Goal: Task Accomplishment & Management: Complete application form

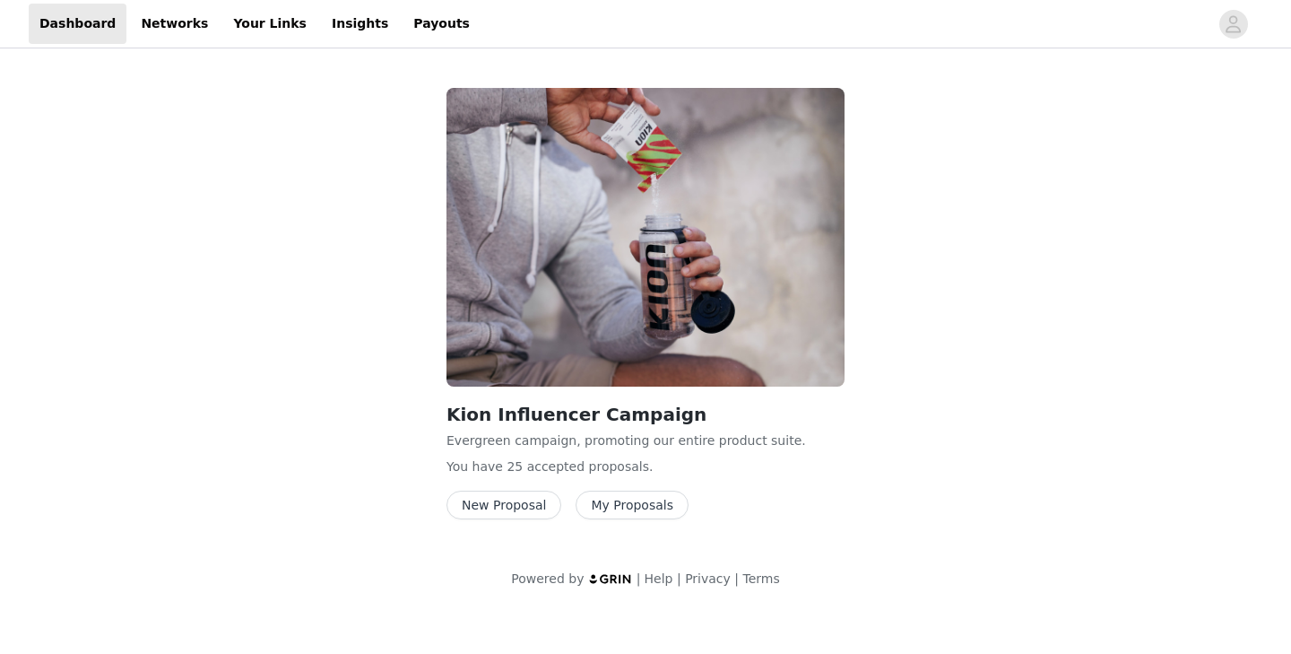
click at [630, 499] on button "My Proposals" at bounding box center [632, 504] width 113 height 29
click at [501, 508] on button "New Proposal" at bounding box center [504, 504] width 115 height 29
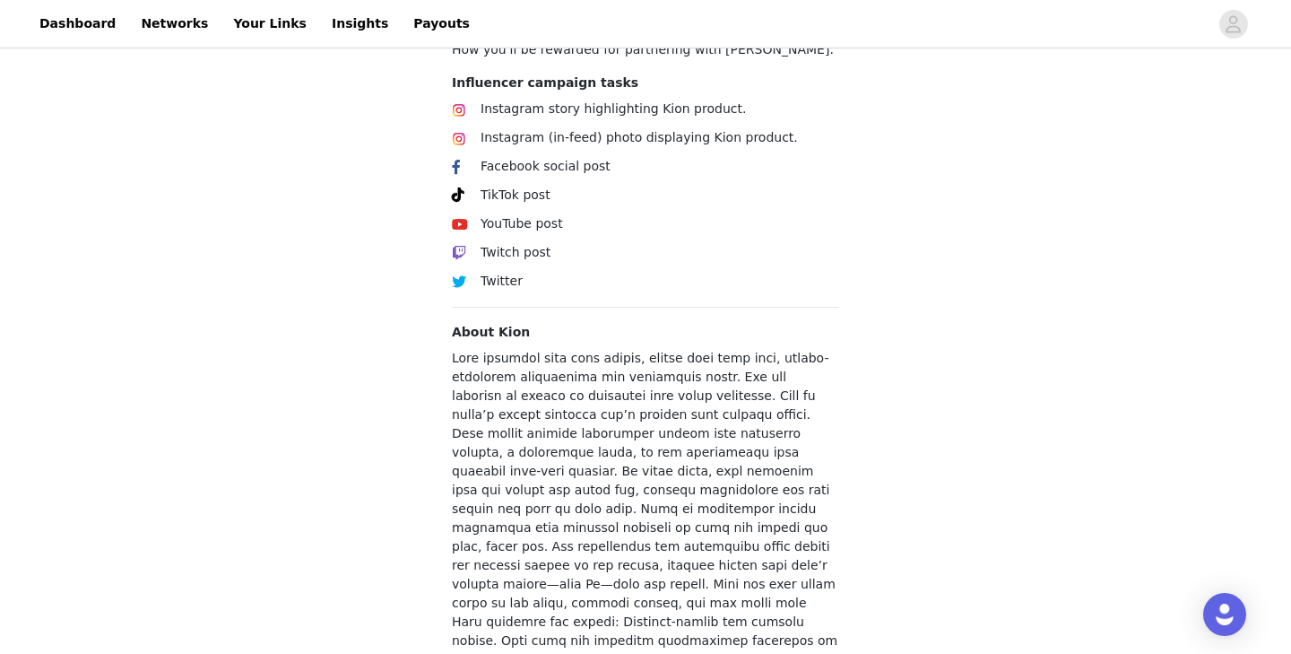
scroll to position [730, 0]
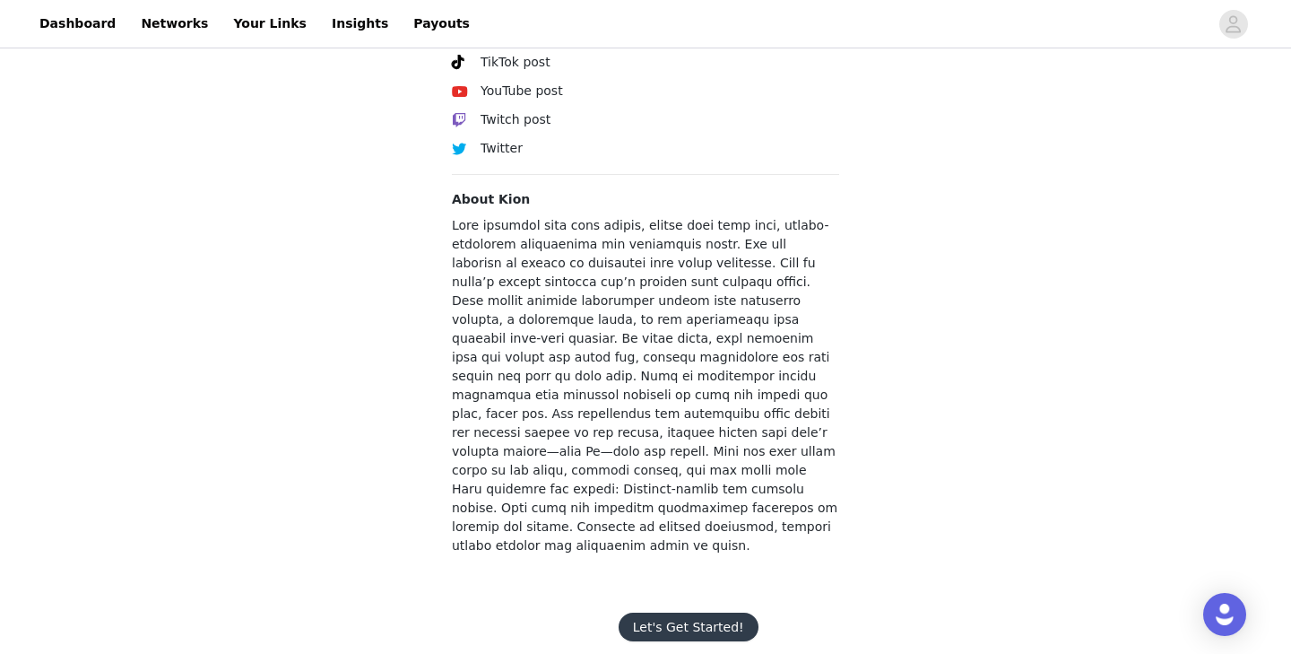
click at [661, 612] on button "Let's Get Started!" at bounding box center [689, 626] width 140 height 29
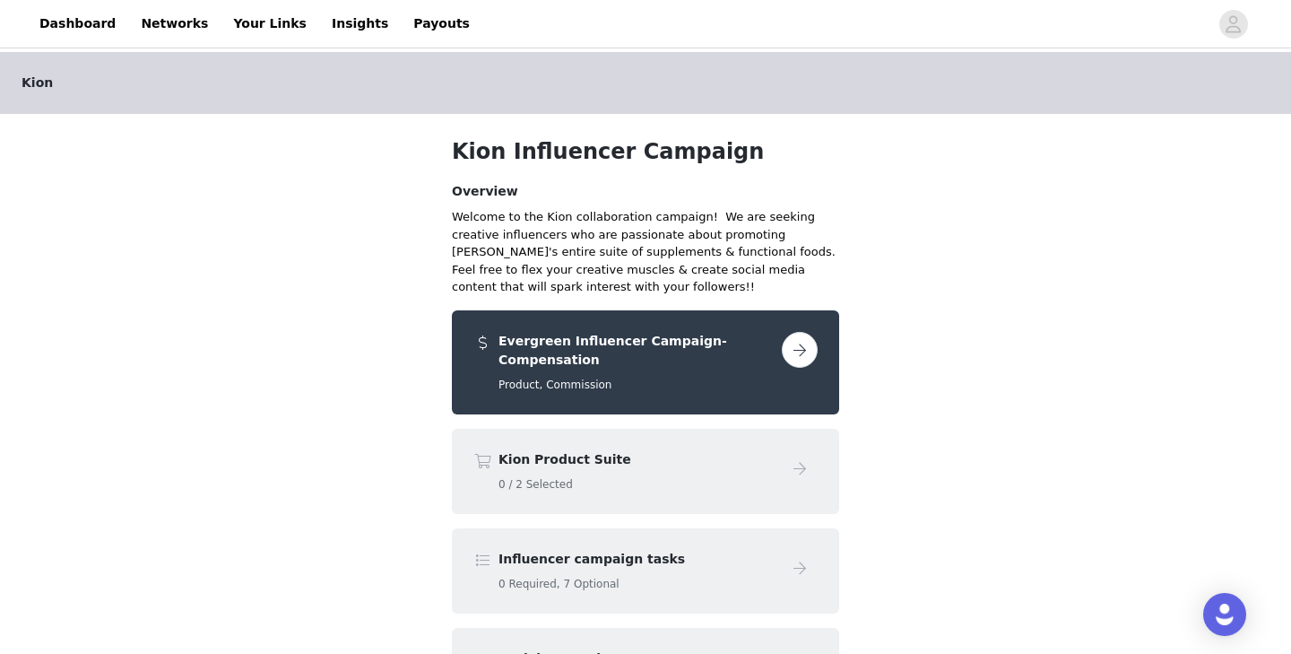
click at [803, 351] on button "button" at bounding box center [800, 350] width 36 height 36
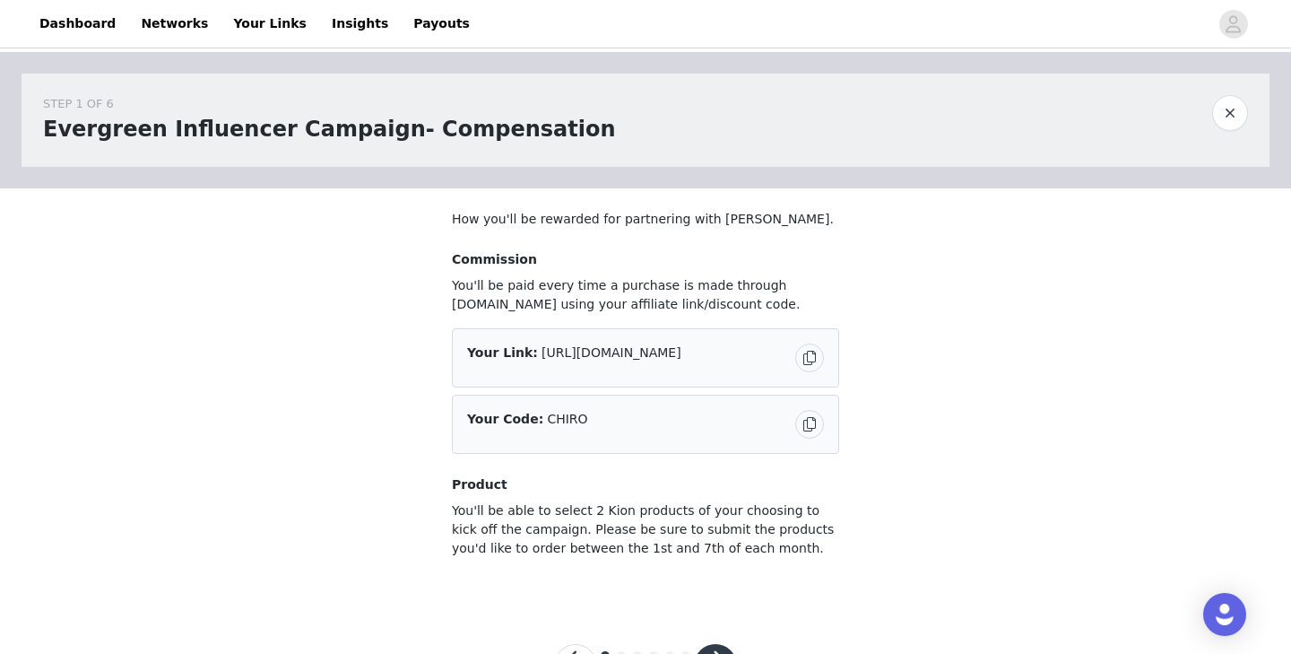
scroll to position [75, 0]
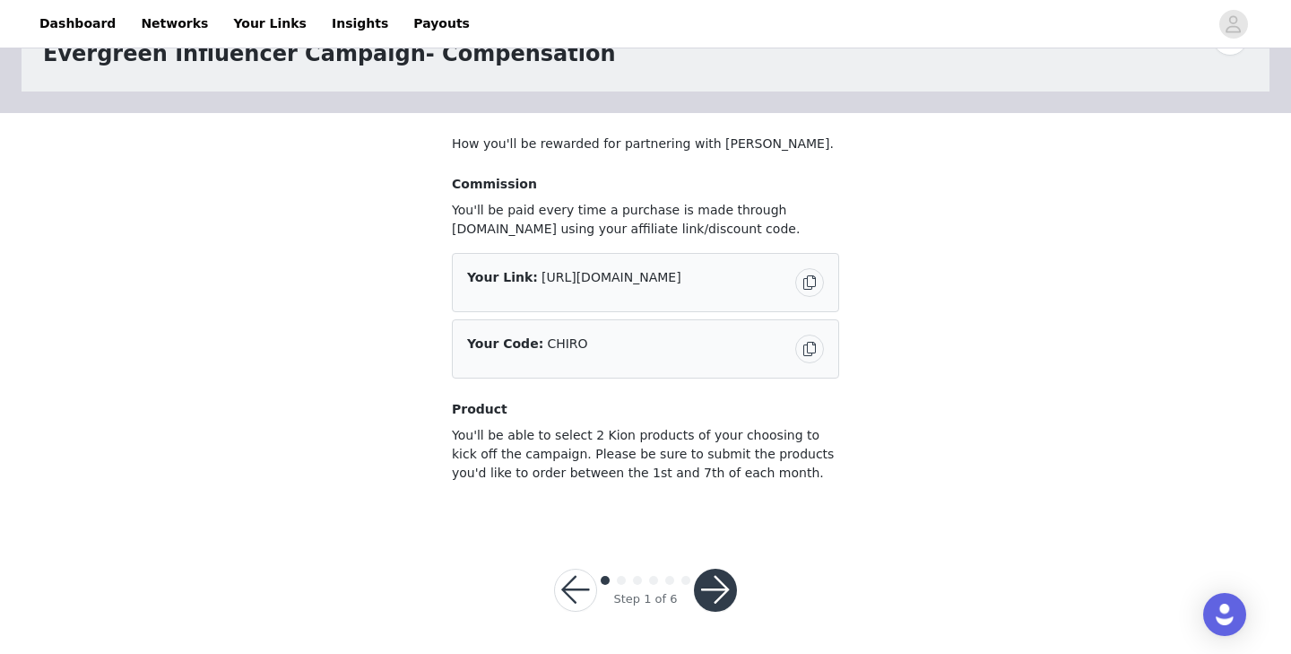
click at [713, 581] on button "button" at bounding box center [715, 589] width 43 height 43
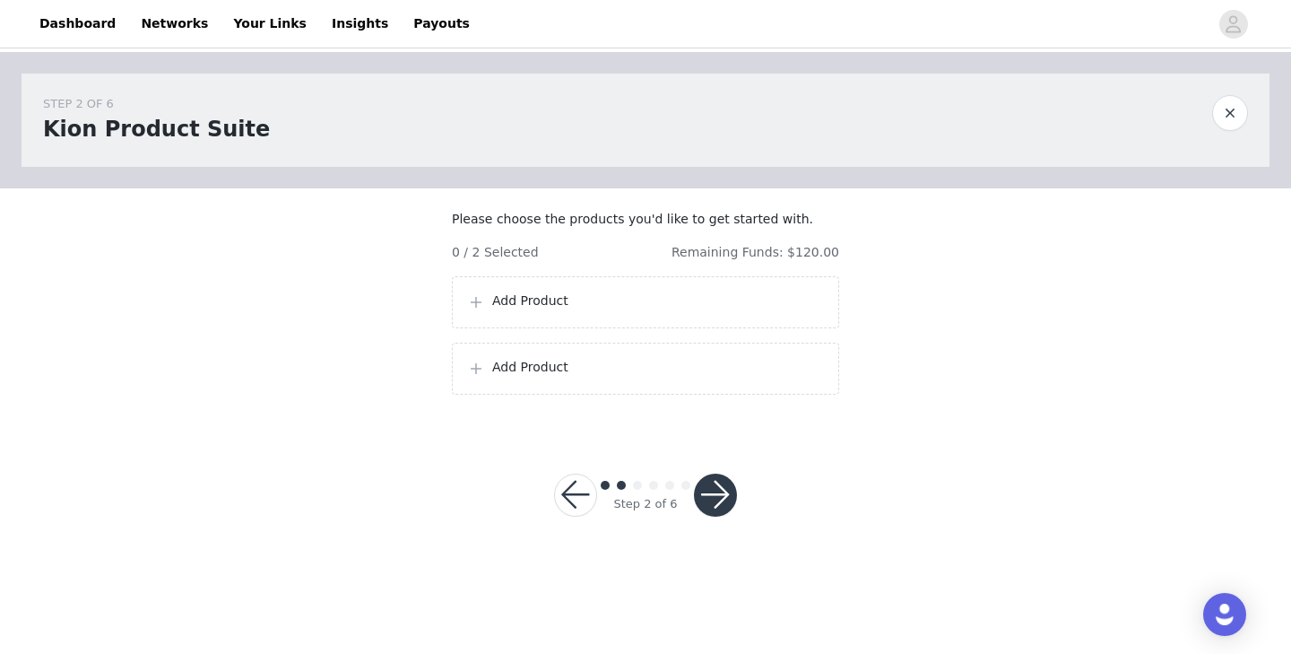
click at [542, 310] on p "Add Product" at bounding box center [658, 300] width 332 height 19
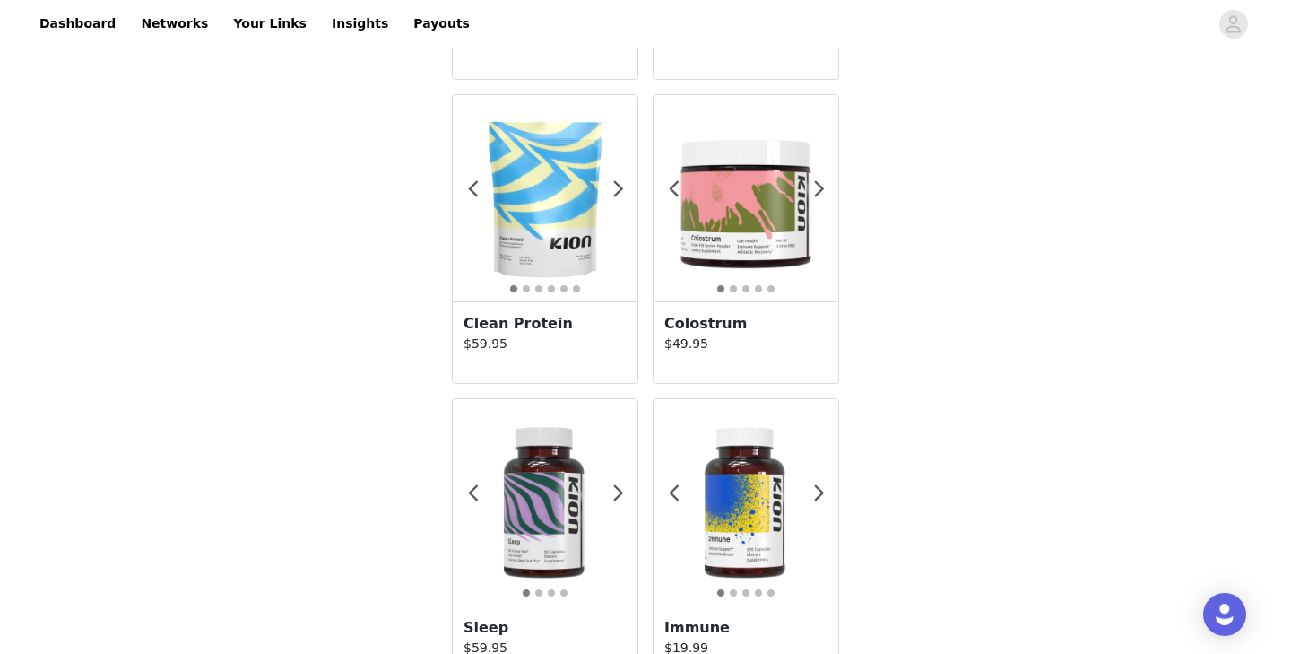
scroll to position [1125, 0]
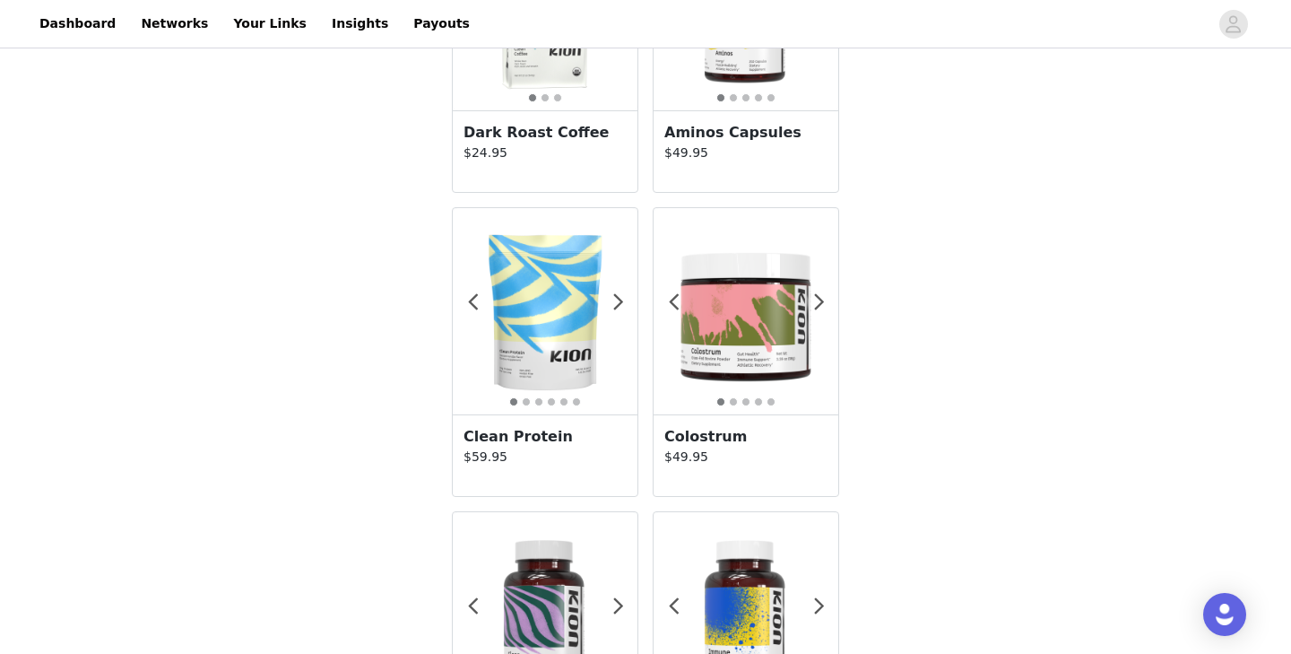
click at [556, 347] on img at bounding box center [545, 311] width 185 height 185
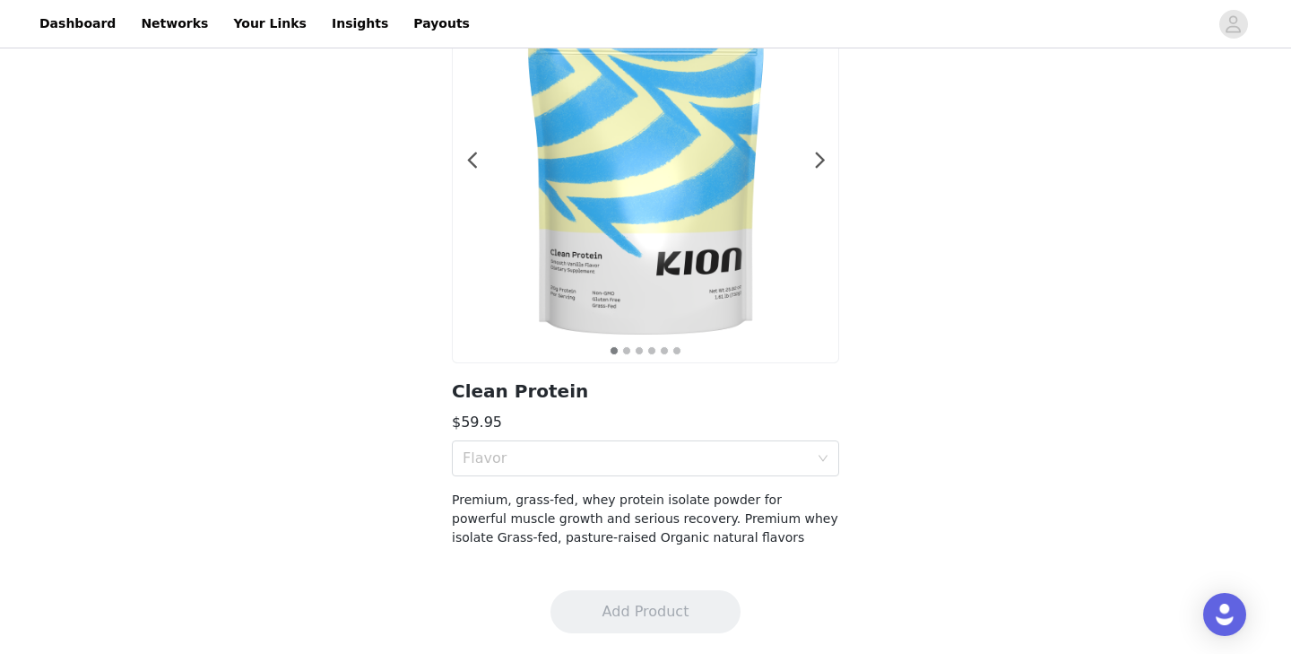
scroll to position [142, 0]
click at [566, 459] on div "Flavor" at bounding box center [636, 457] width 346 height 18
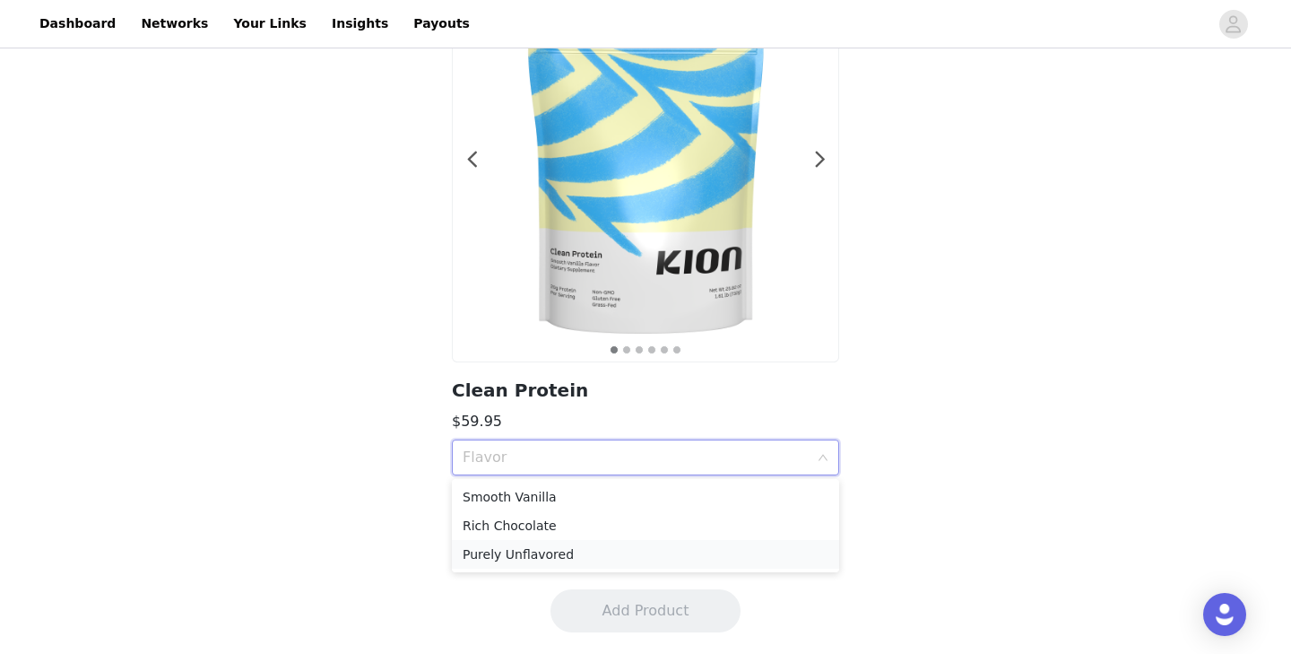
click at [528, 552] on div "Purely Unflavored" at bounding box center [646, 554] width 366 height 20
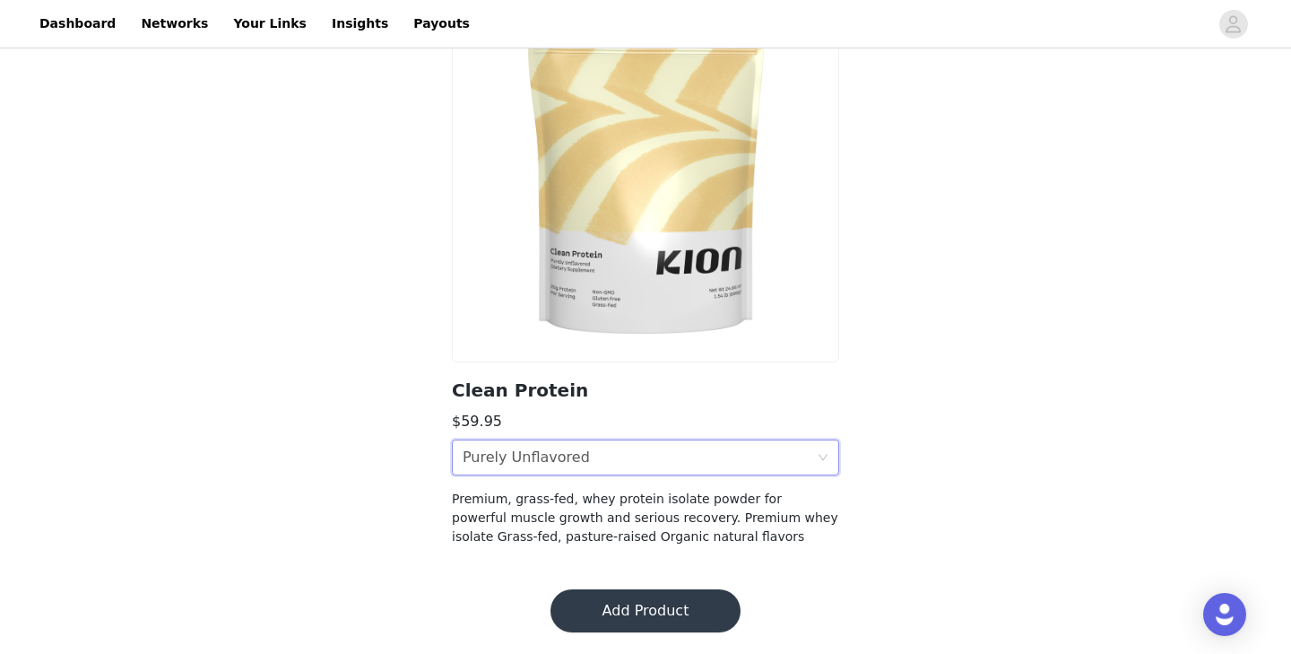
click at [652, 609] on button "Add Product" at bounding box center [646, 610] width 190 height 43
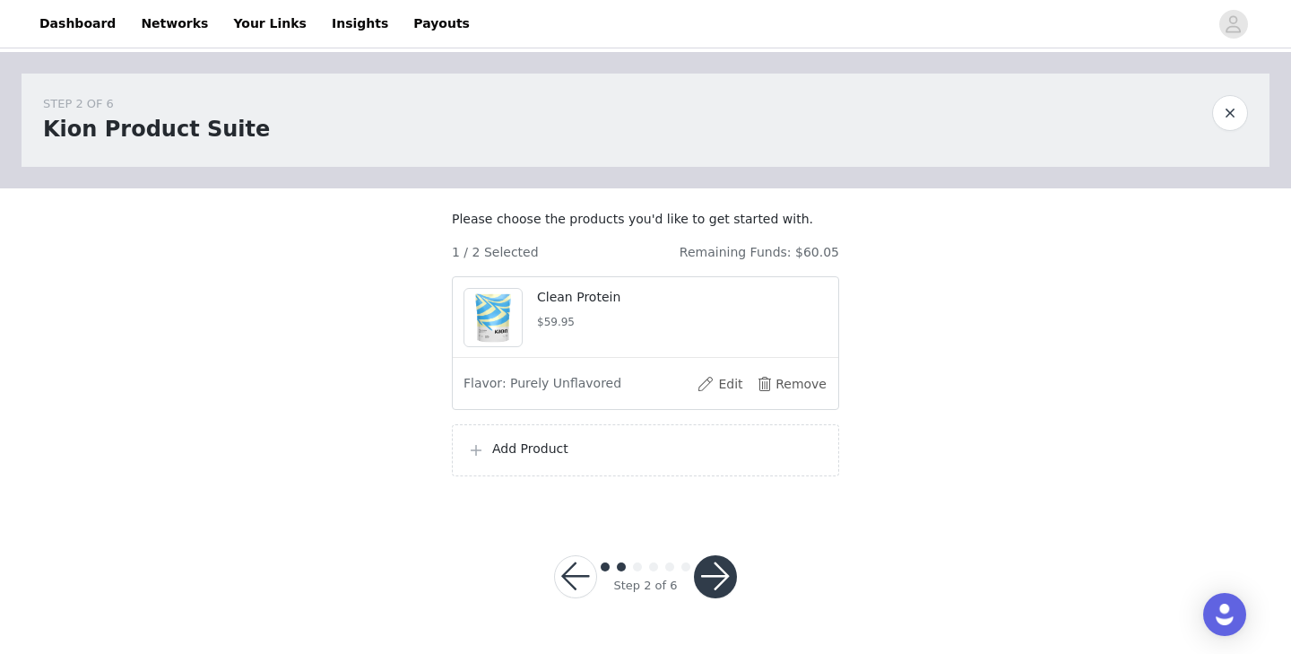
click at [676, 458] on p "Add Product" at bounding box center [658, 448] width 332 height 19
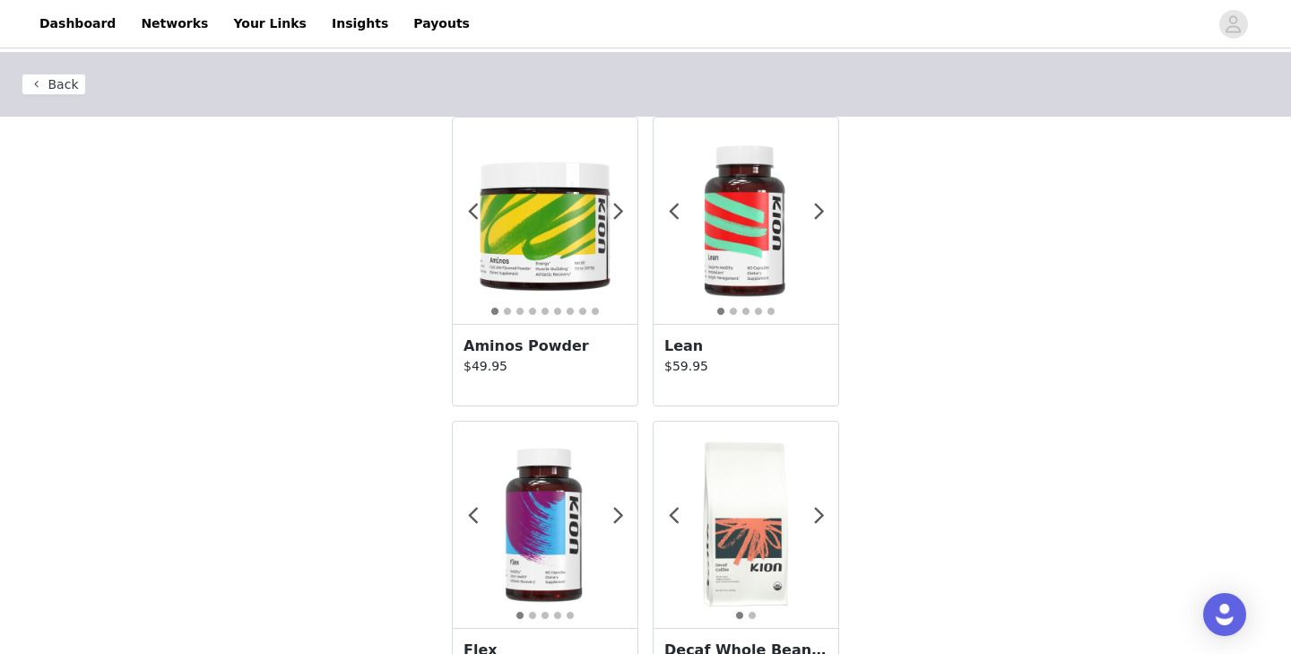
click at [525, 268] on img at bounding box center [545, 220] width 185 height 185
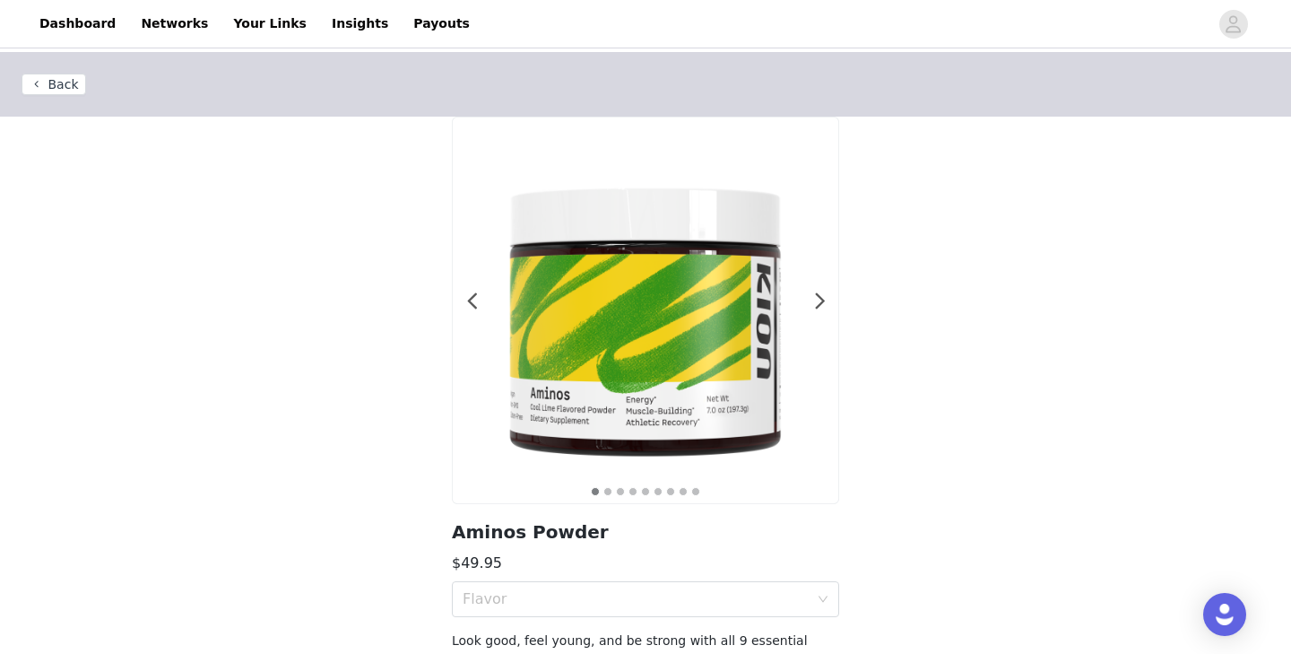
scroll to position [161, 0]
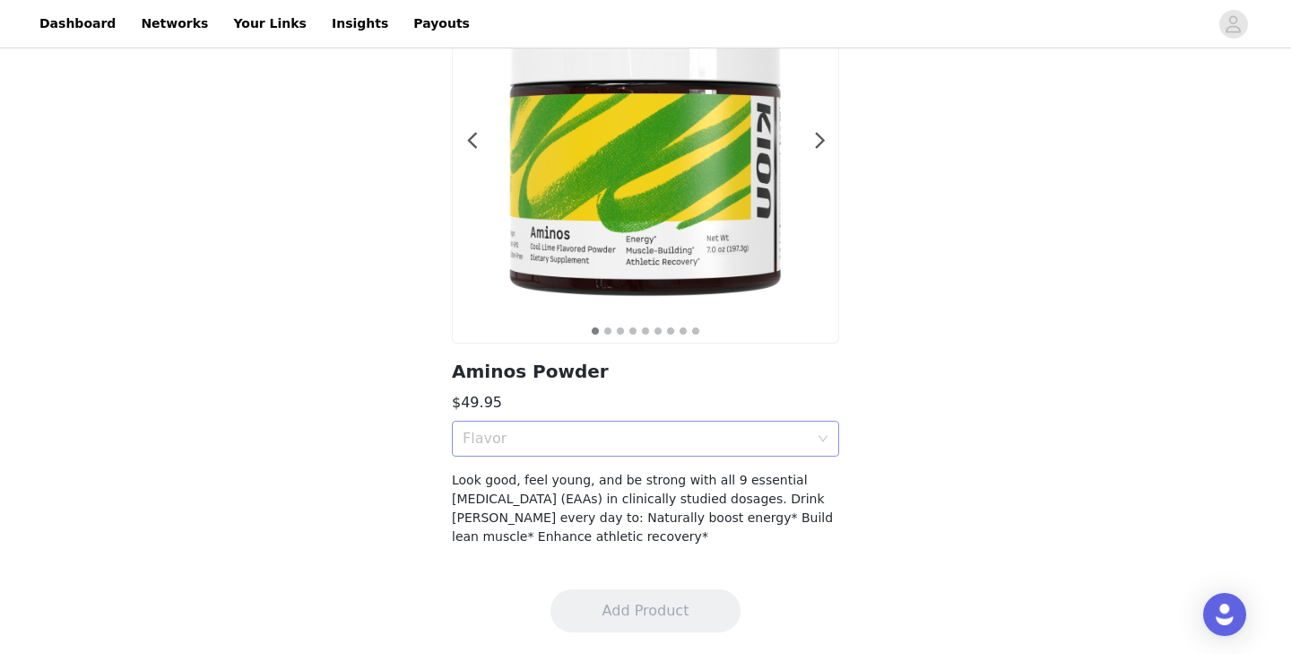
click at [537, 428] on div "Flavor" at bounding box center [640, 438] width 354 height 34
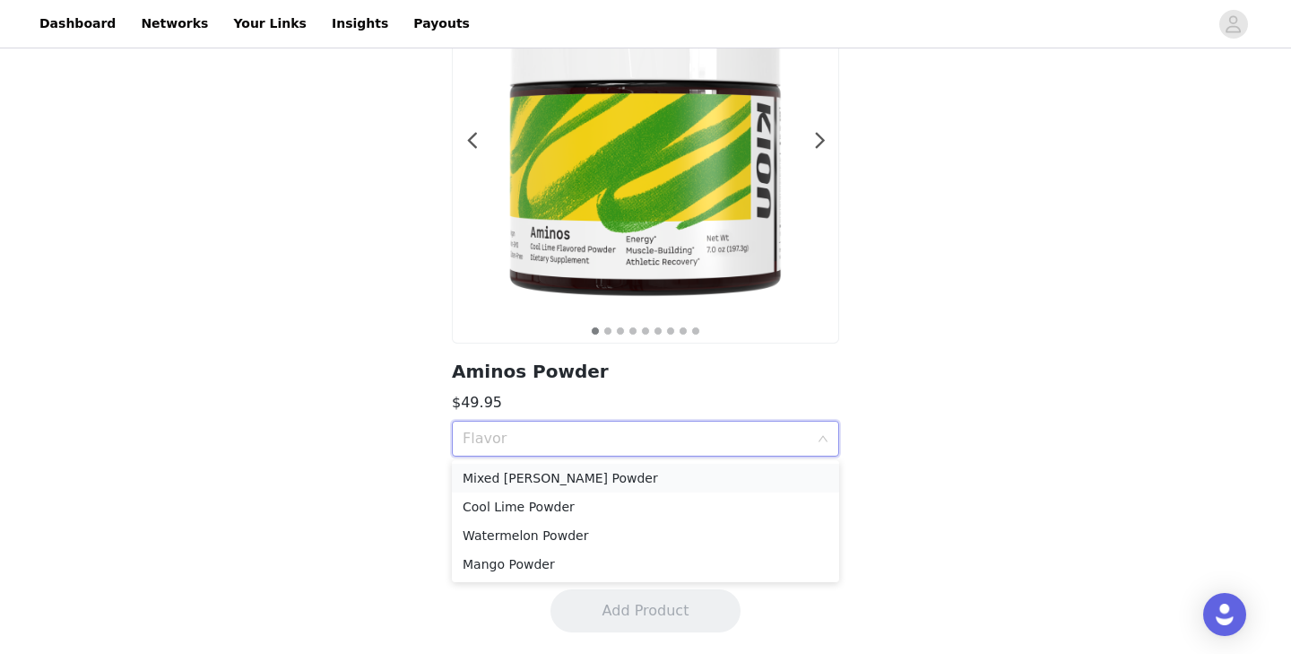
click at [526, 478] on div "Mixed [PERSON_NAME] Powder" at bounding box center [646, 478] width 366 height 20
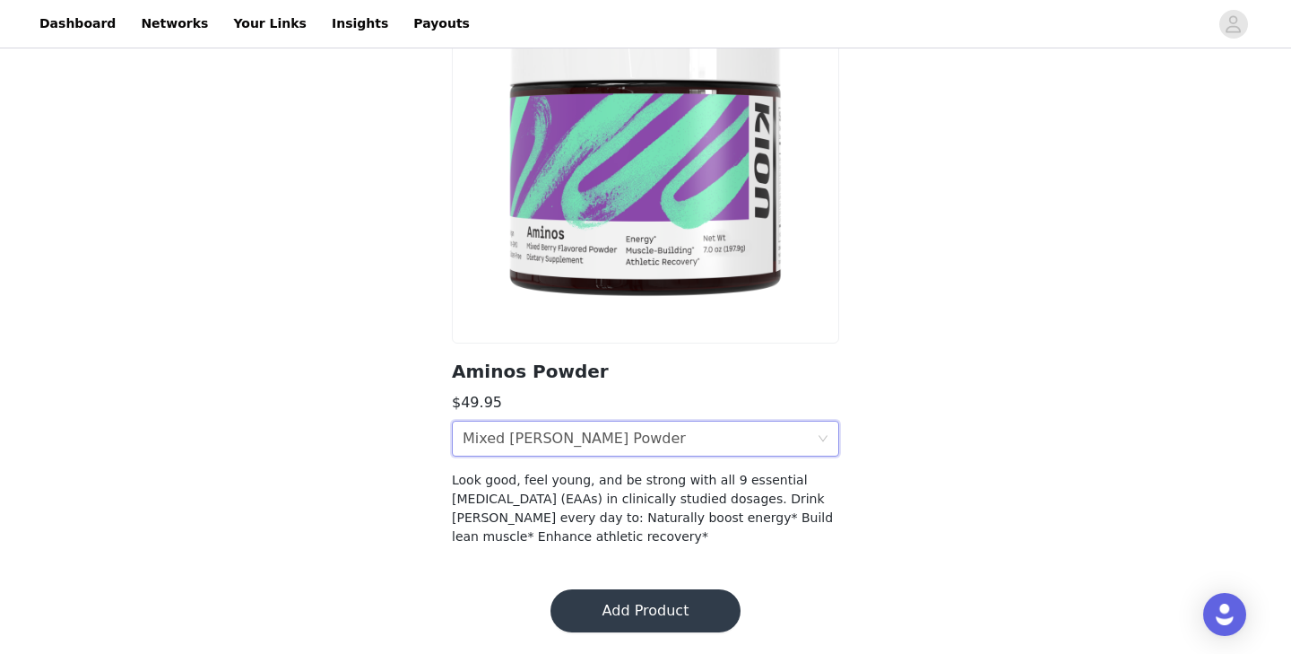
click at [645, 603] on button "Add Product" at bounding box center [646, 610] width 190 height 43
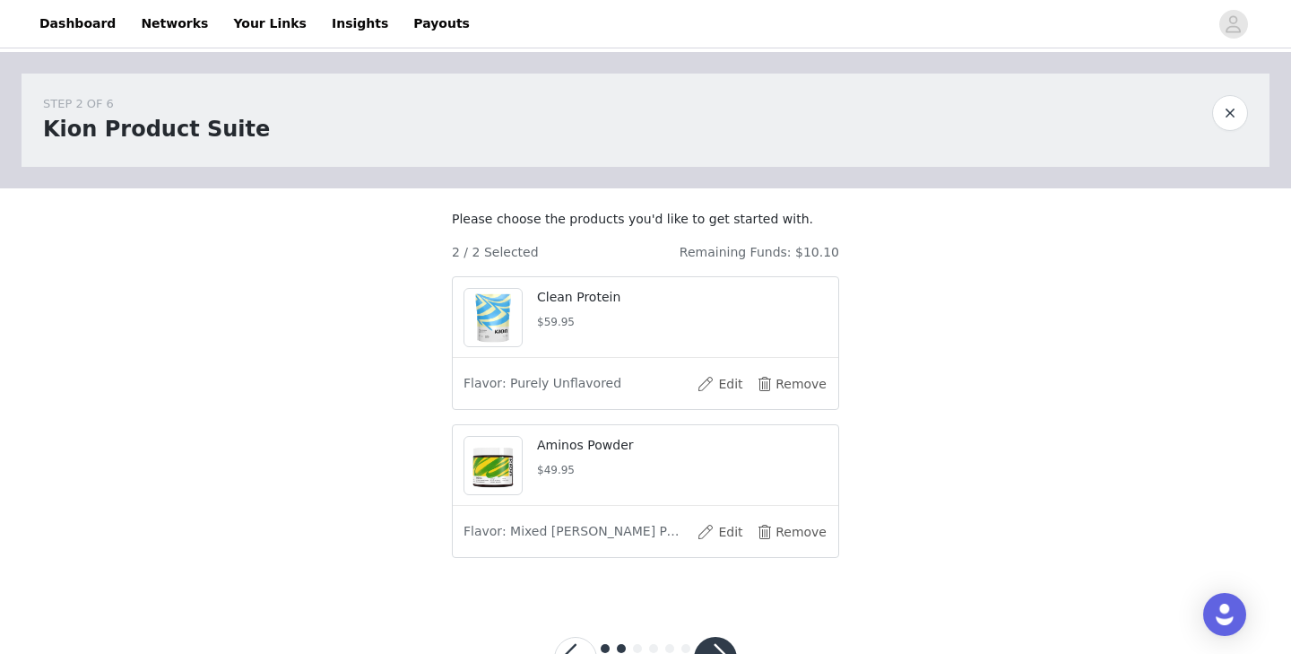
scroll to position [87, 0]
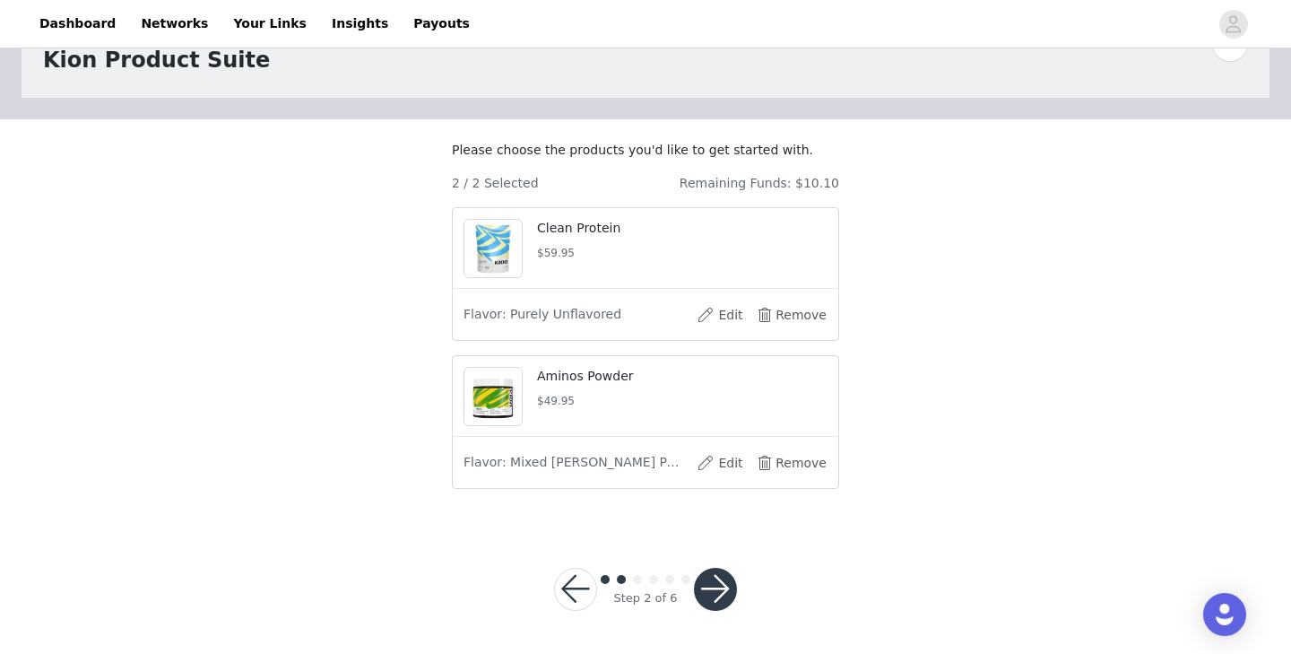
click at [719, 594] on button "button" at bounding box center [715, 589] width 43 height 43
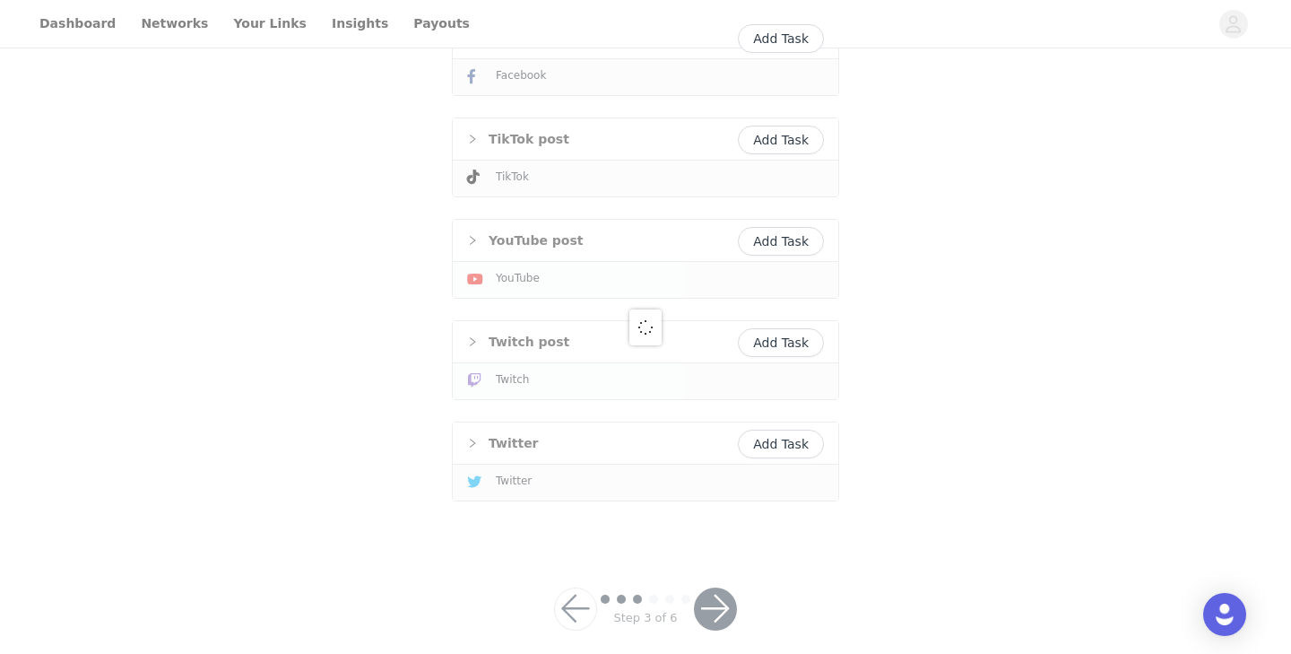
scroll to position [673, 0]
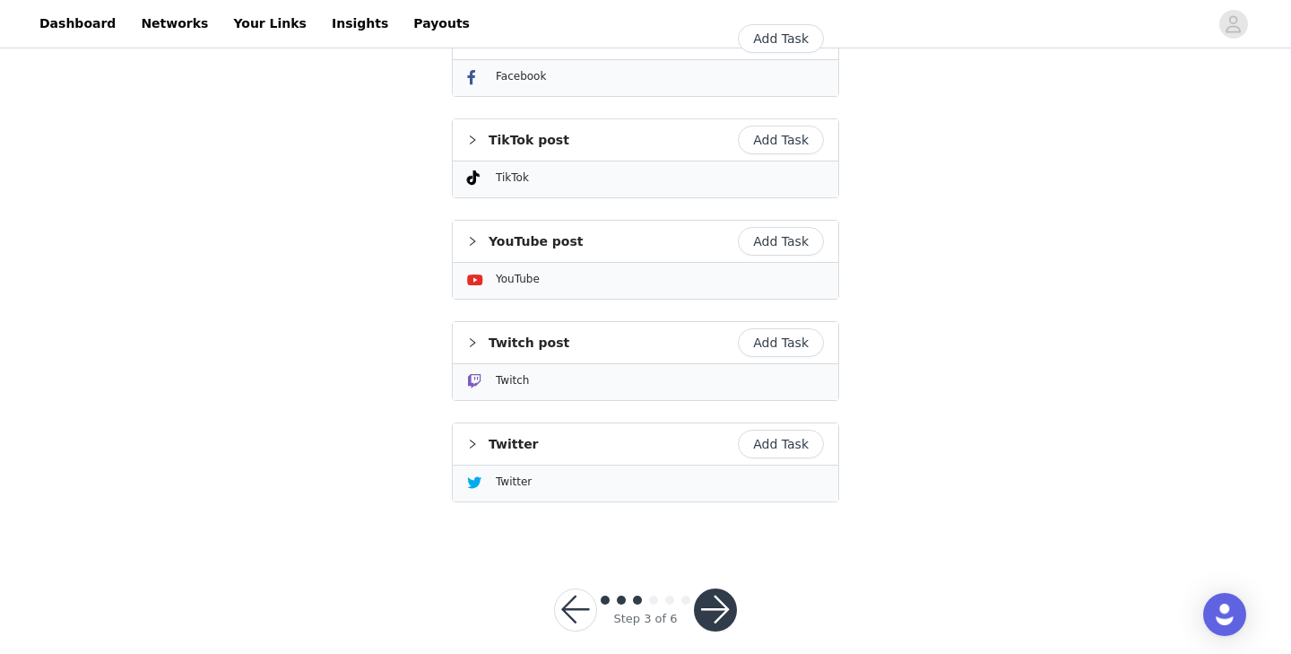
click at [719, 594] on button "button" at bounding box center [715, 609] width 43 height 43
click at [718, 590] on button "button" at bounding box center [715, 609] width 43 height 43
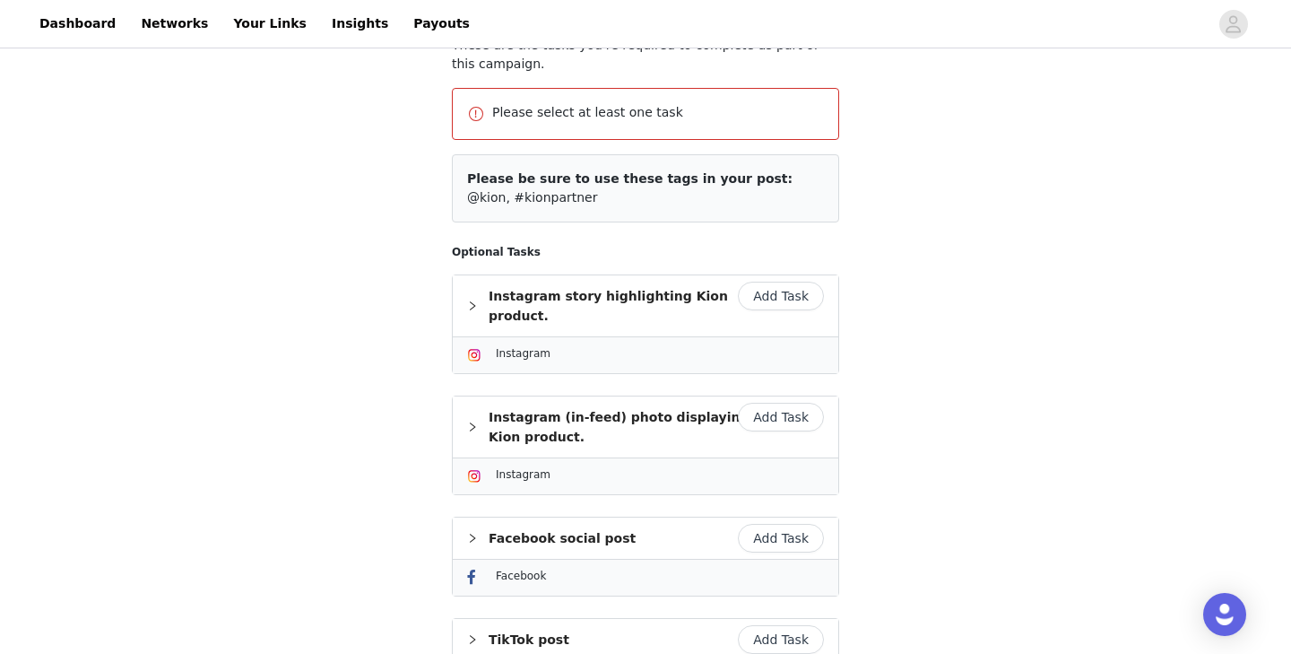
scroll to position [0, 0]
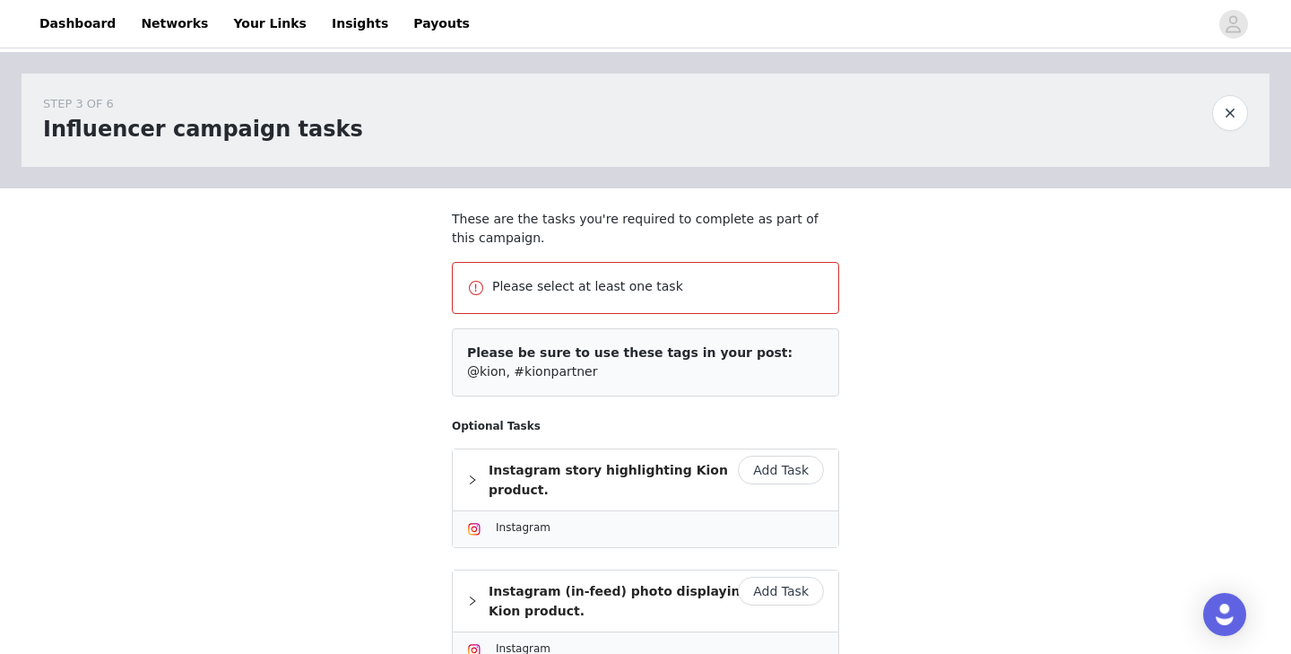
click at [783, 473] on button "Add Task" at bounding box center [781, 470] width 86 height 29
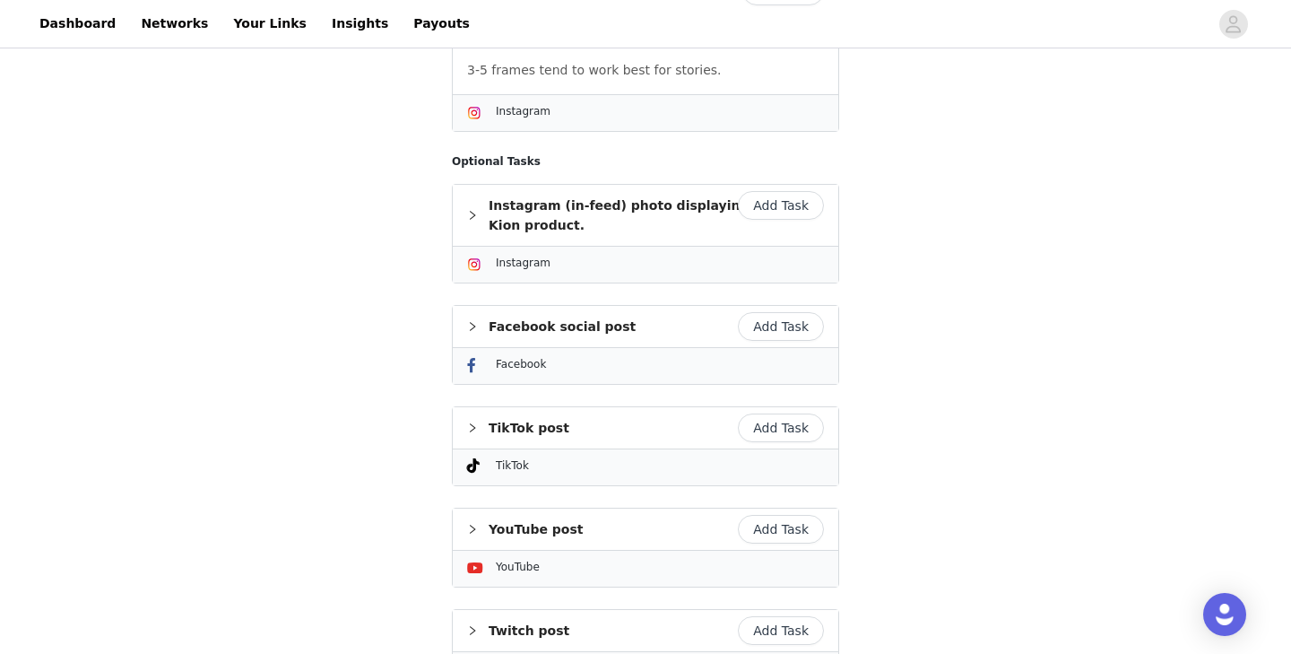
scroll to position [700, 0]
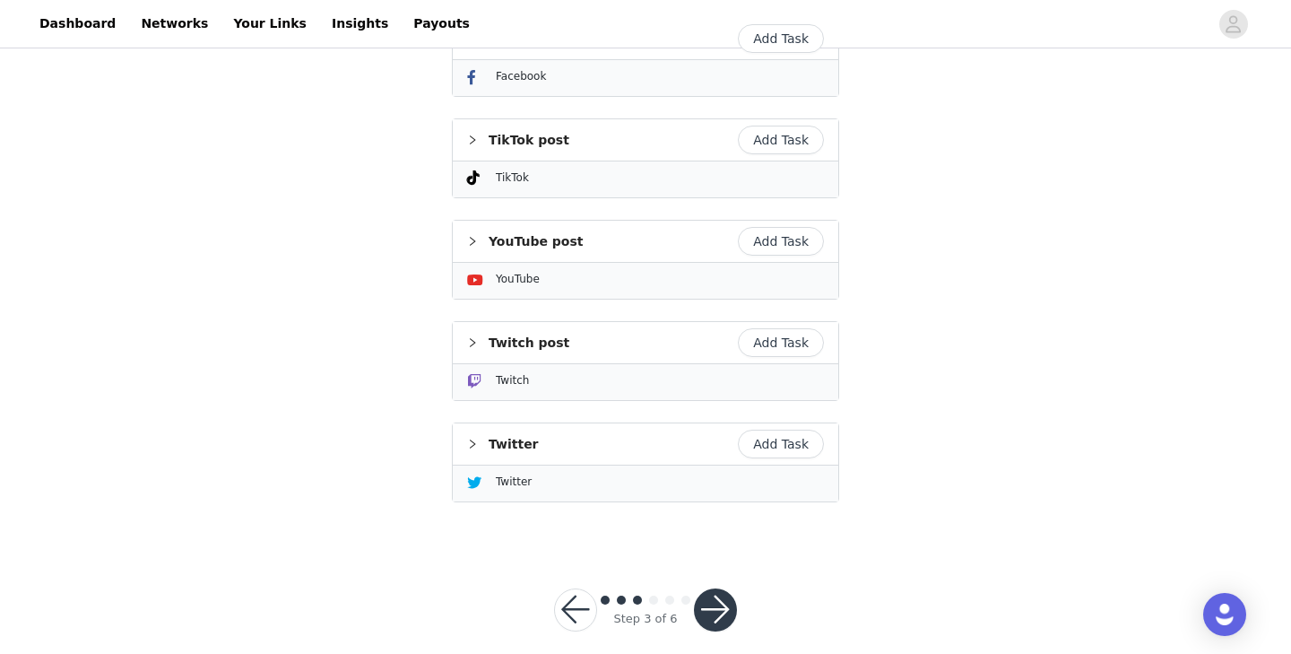
click at [704, 588] on button "button" at bounding box center [715, 609] width 43 height 43
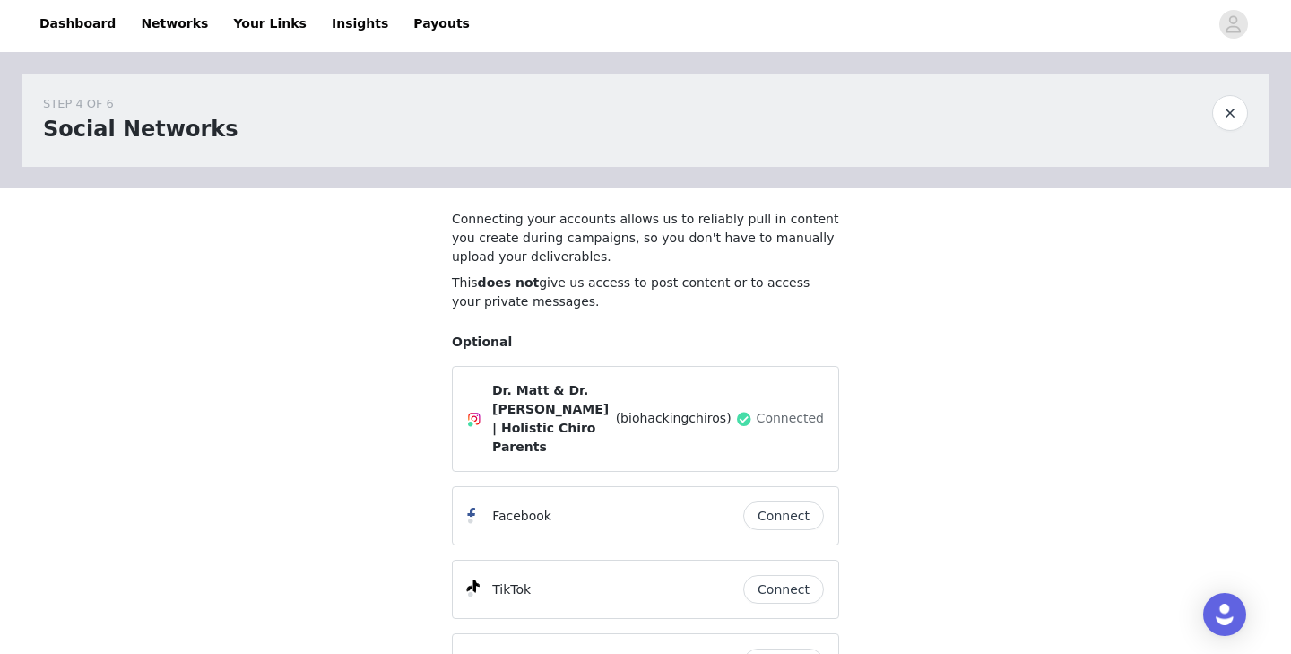
scroll to position [331, 0]
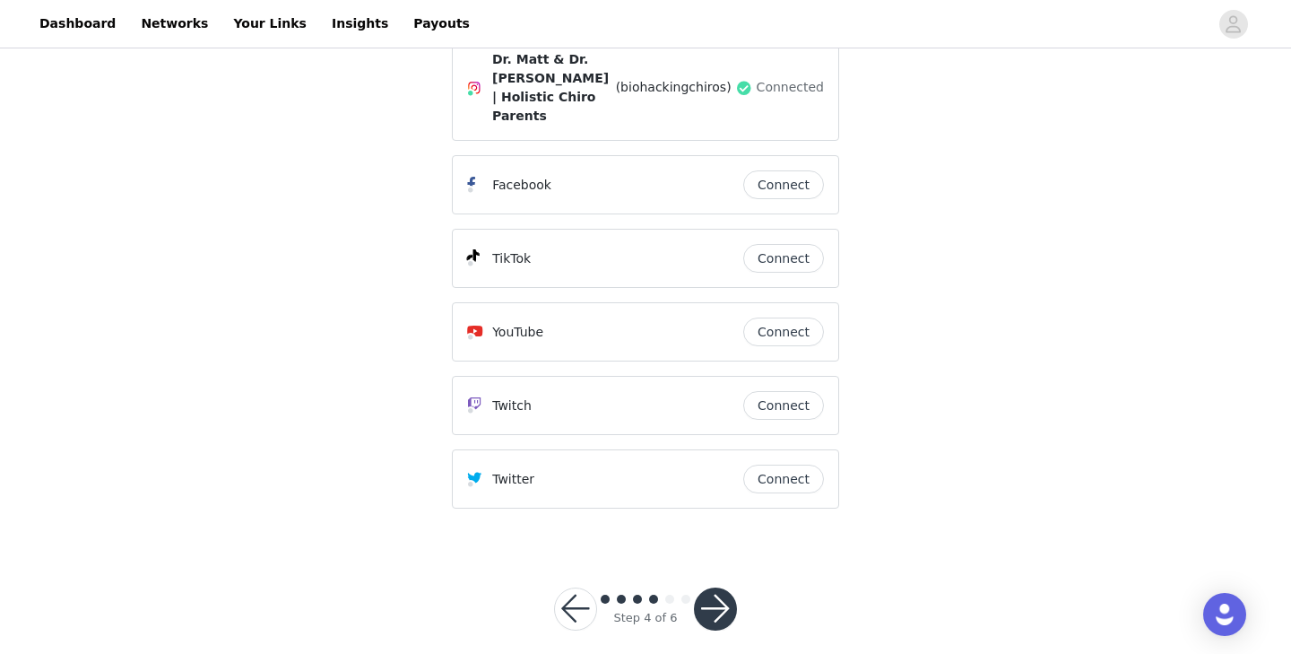
click at [720, 604] on button "button" at bounding box center [715, 608] width 43 height 43
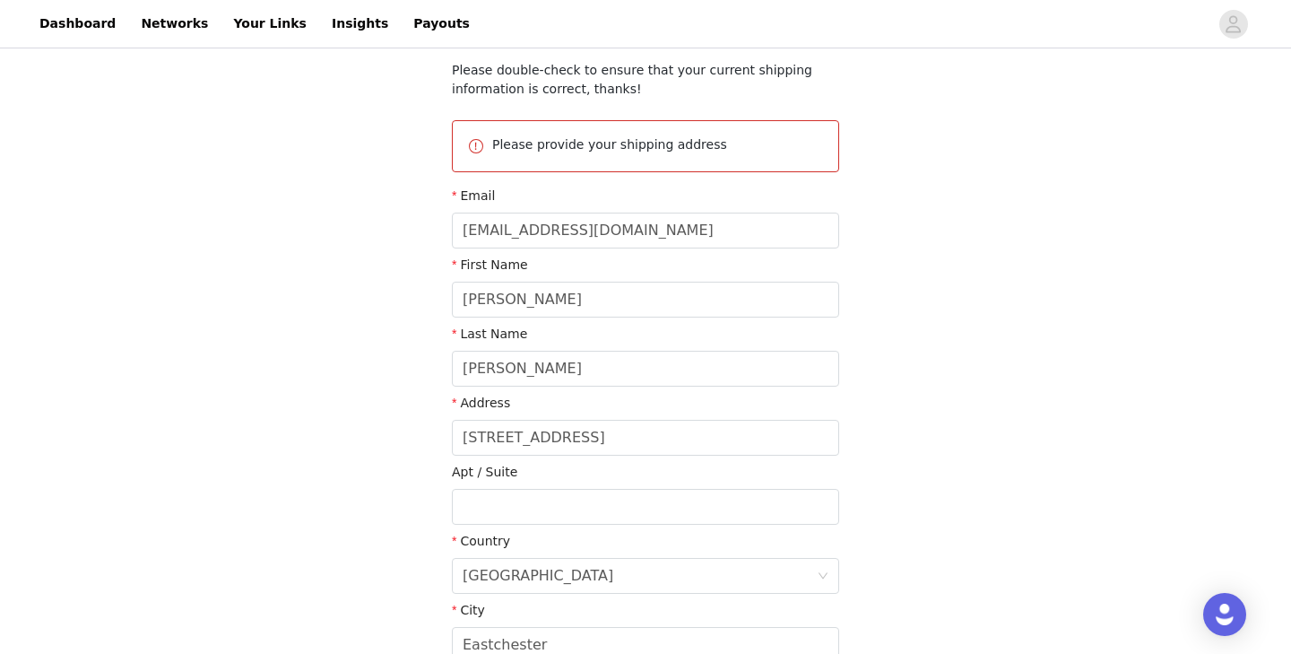
scroll to position [453, 0]
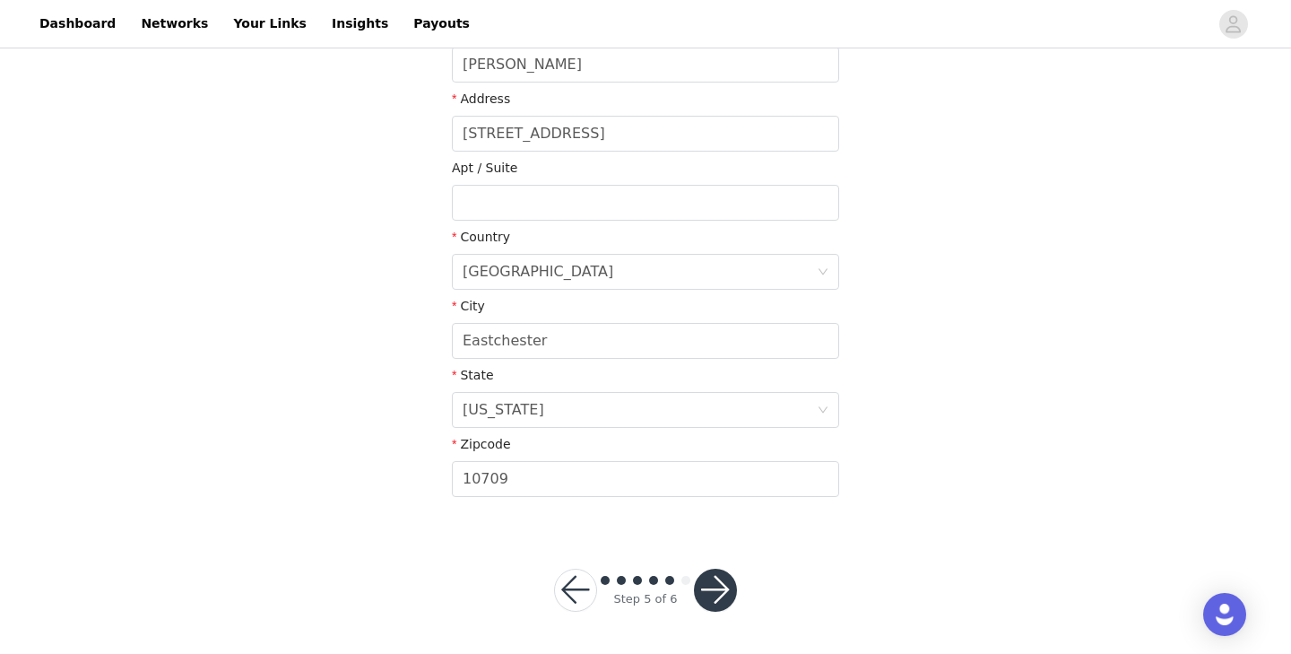
click at [723, 591] on button "button" at bounding box center [715, 589] width 43 height 43
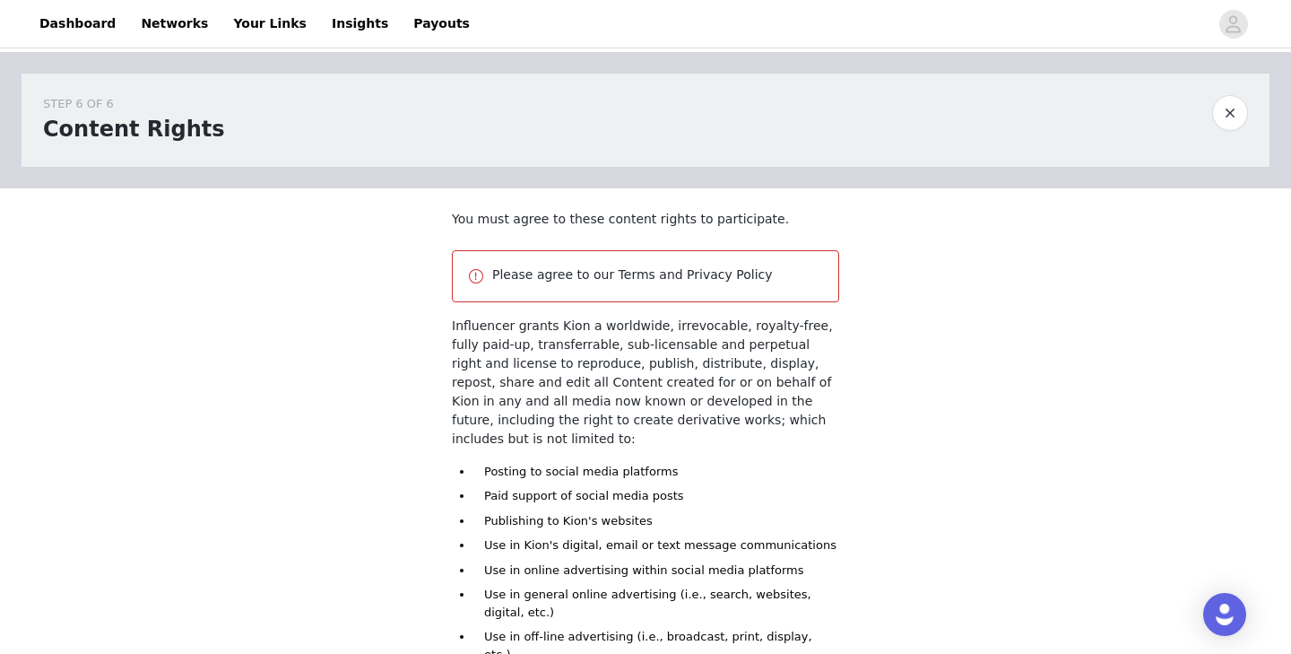
scroll to position [236, 0]
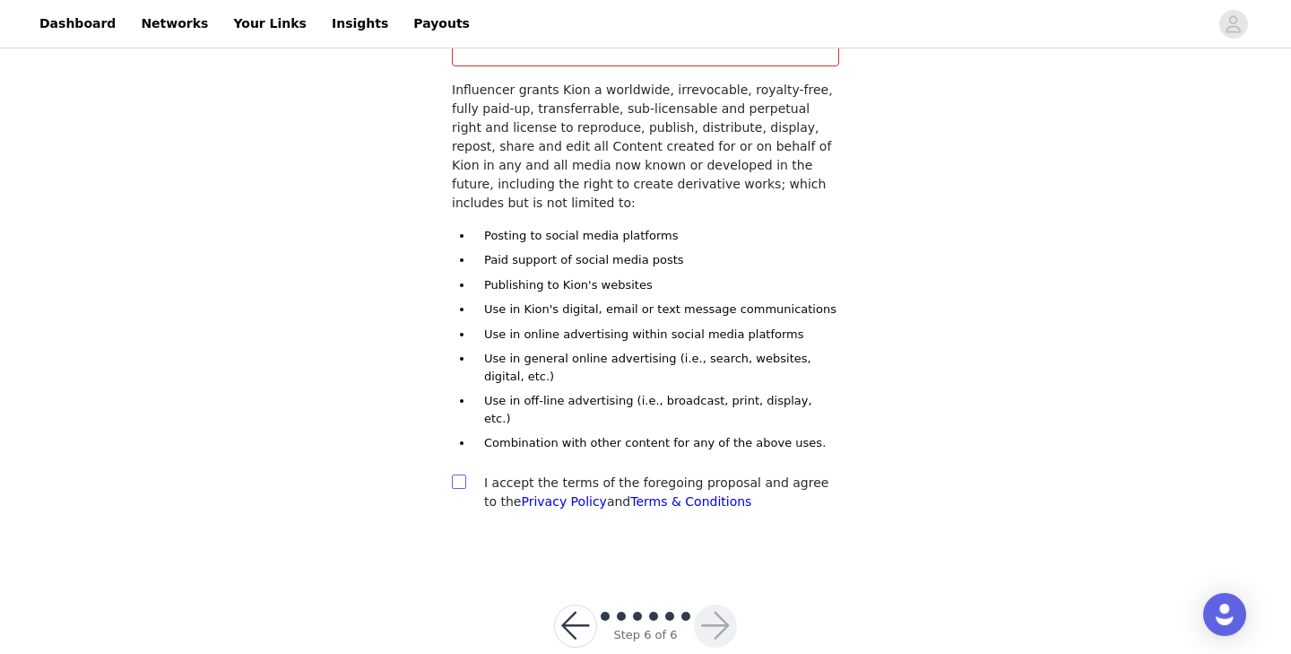
click at [456, 474] on input "checkbox" at bounding box center [458, 480] width 13 height 13
checkbox input "true"
click at [726, 604] on button "button" at bounding box center [715, 625] width 43 height 43
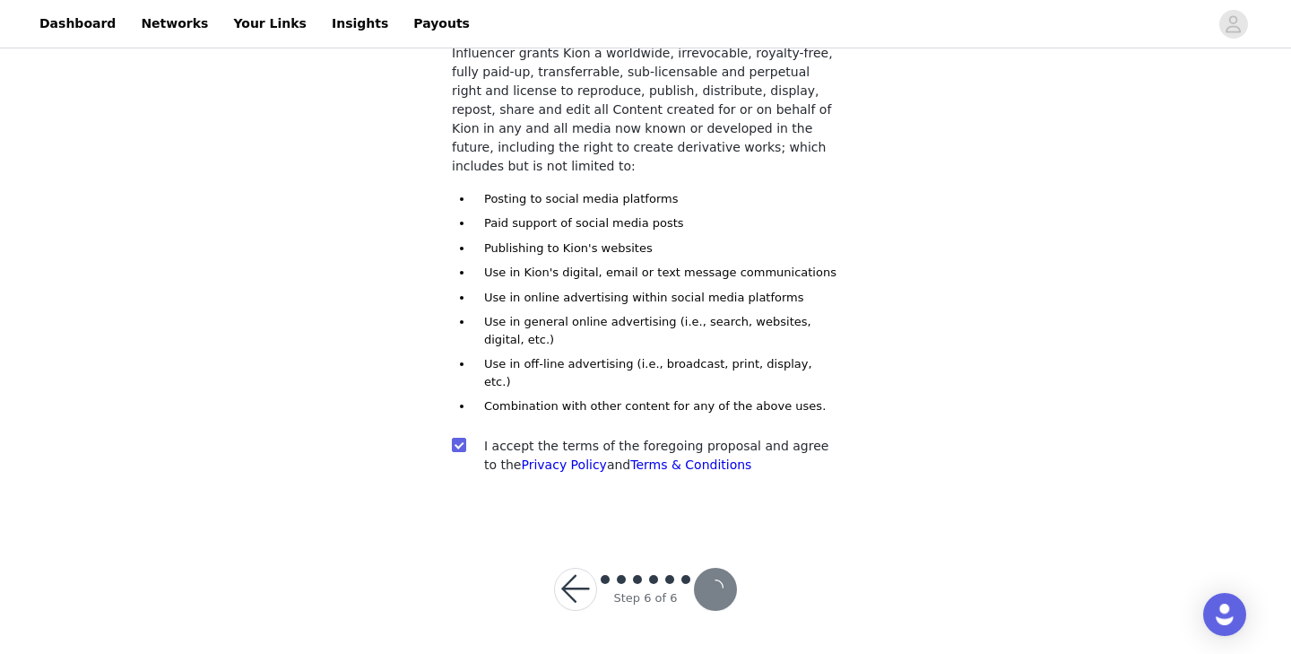
scroll to position [169, 0]
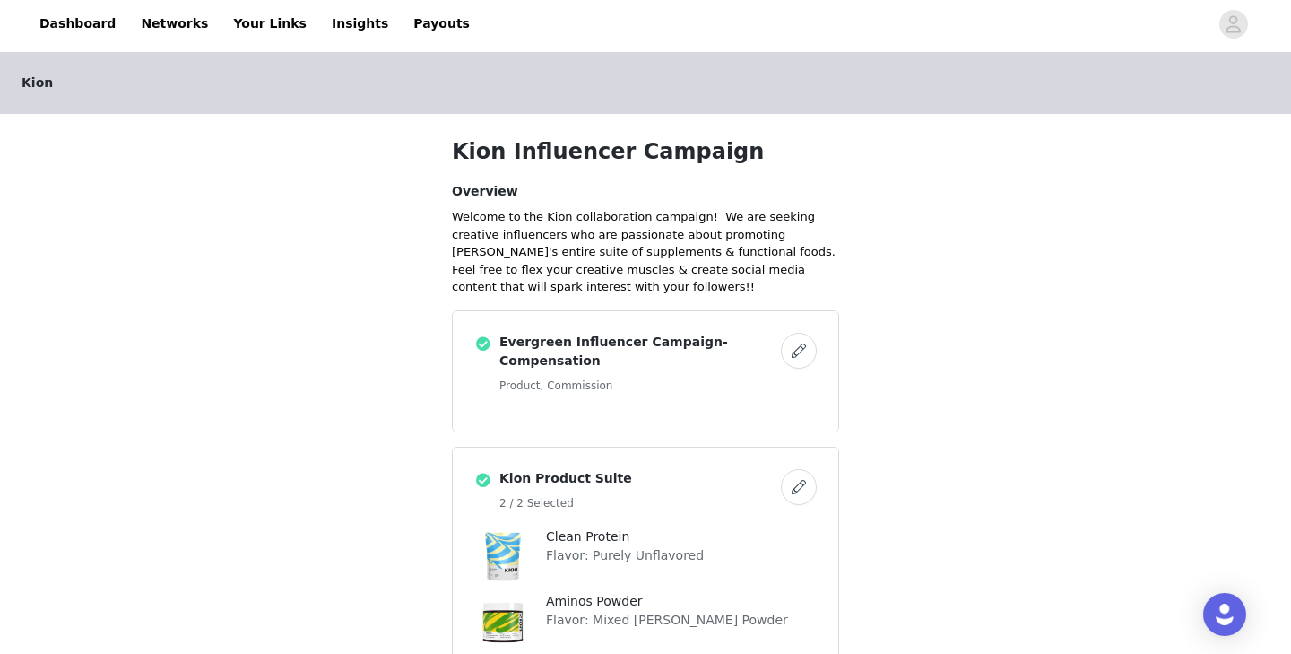
scroll to position [699, 0]
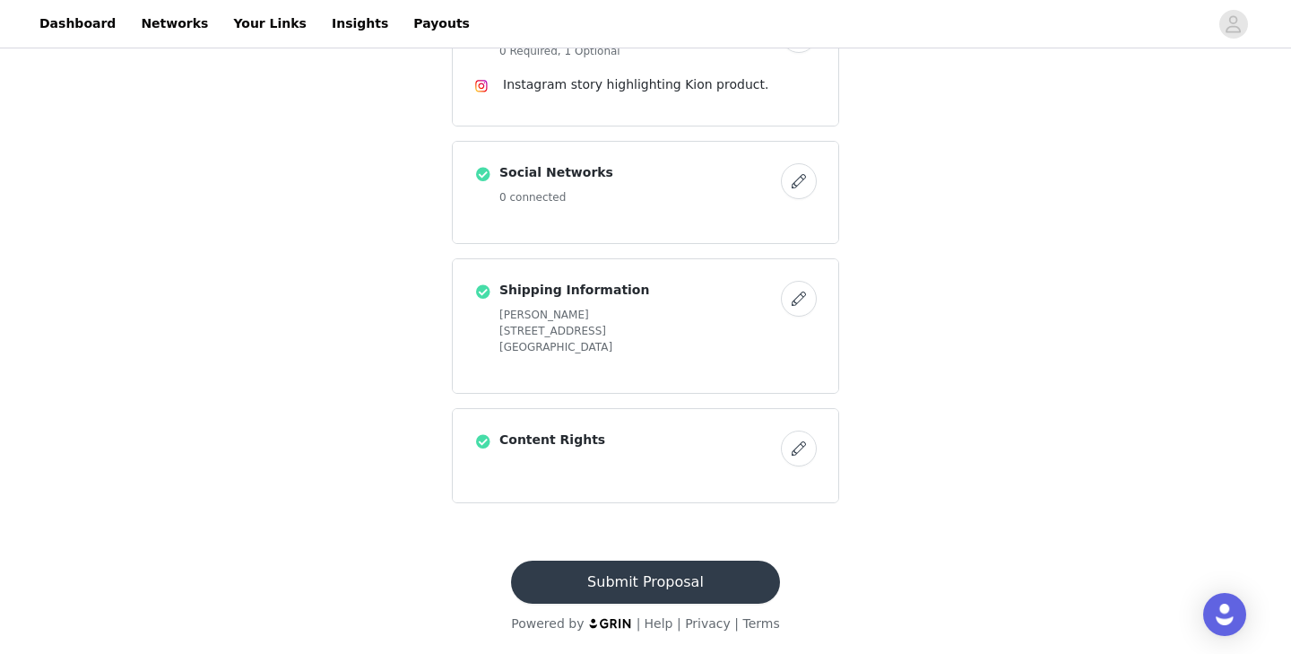
click at [656, 587] on button "Submit Proposal" at bounding box center [645, 581] width 268 height 43
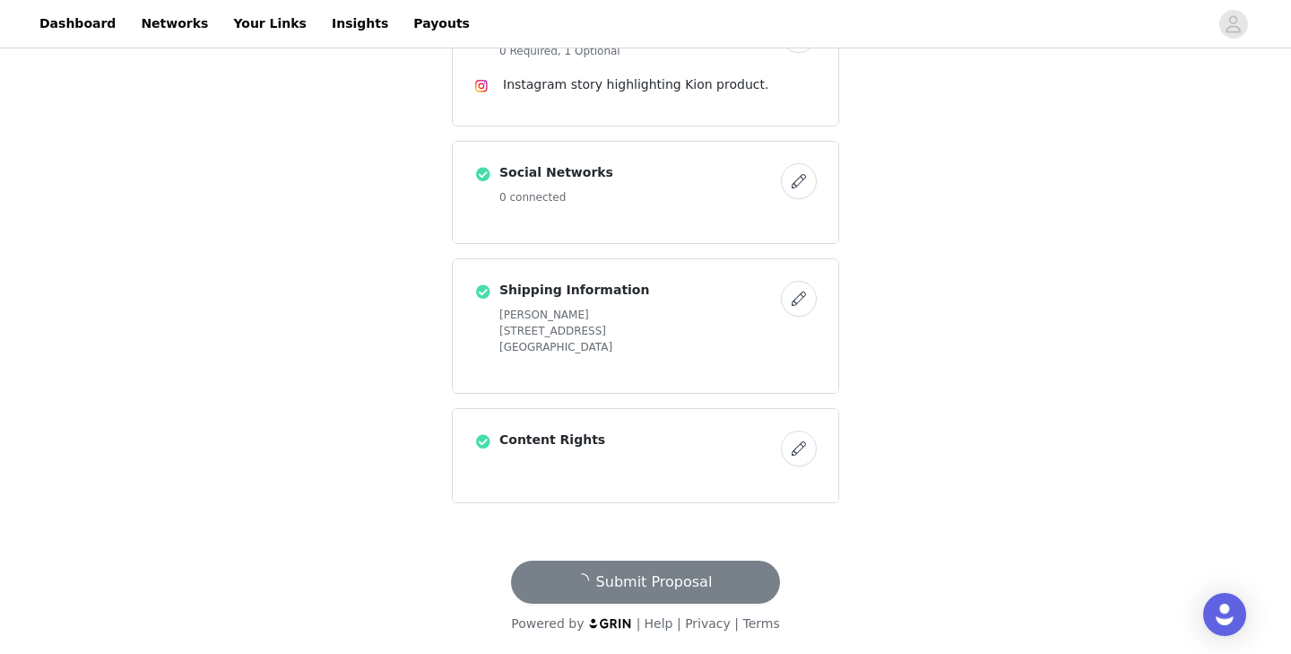
scroll to position [0, 0]
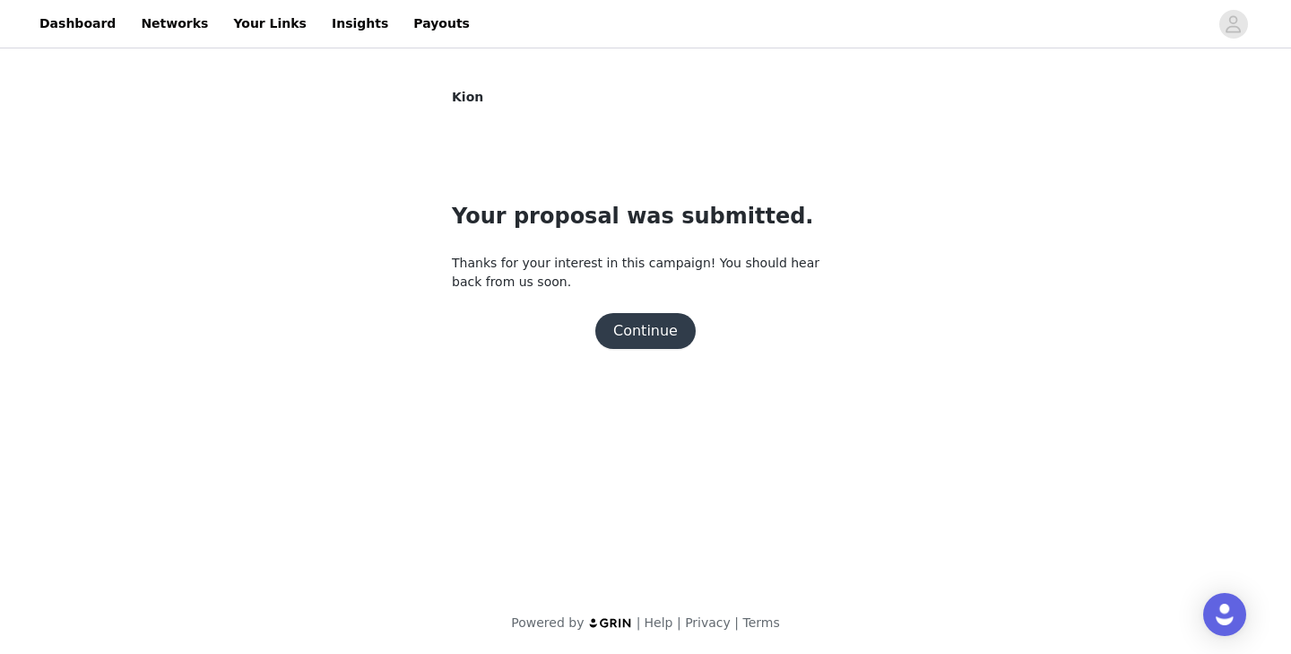
click at [655, 320] on button "Continue" at bounding box center [645, 331] width 100 height 36
